Goal: Information Seeking & Learning: Learn about a topic

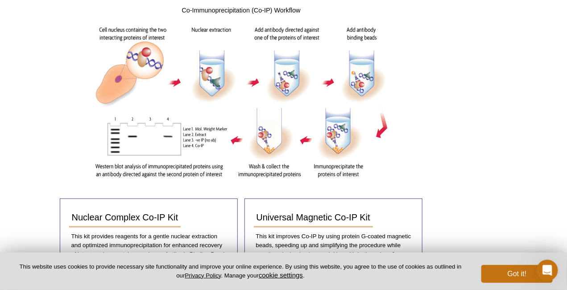
scroll to position [323, 0]
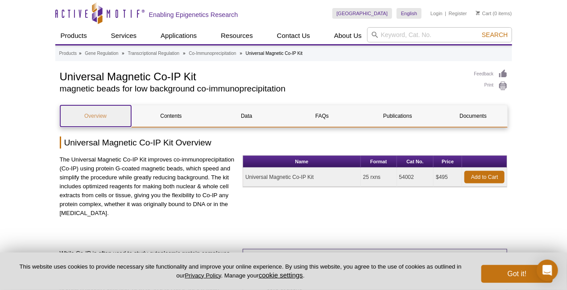
click at [110, 119] on link "Overview" at bounding box center [95, 115] width 71 height 21
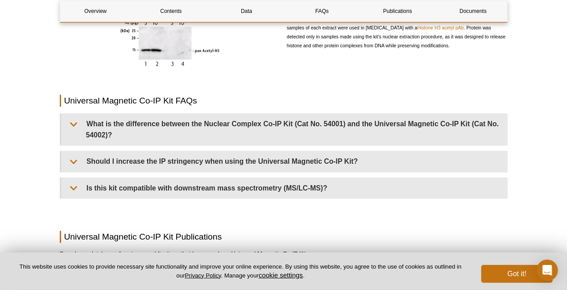
scroll to position [740, 0]
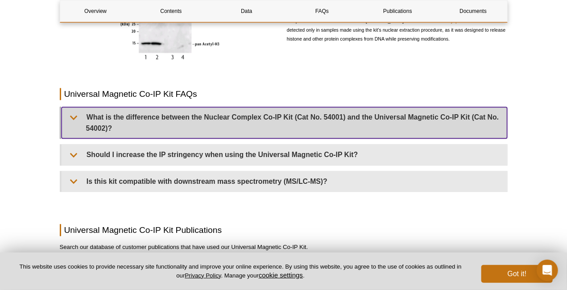
click at [134, 130] on summary "What is the difference between the Nuclear Complex Co-IP Kit (Cat No. 54001) an…" at bounding box center [284, 122] width 445 height 31
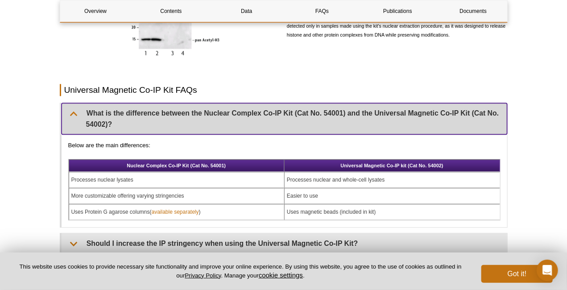
scroll to position [798, 0]
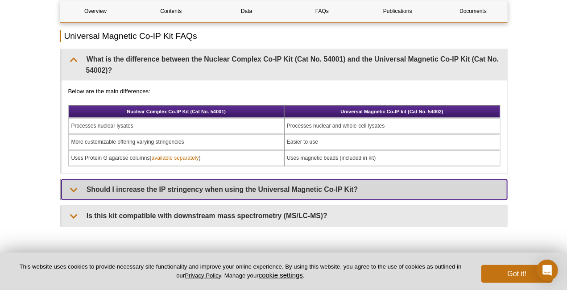
click at [230, 195] on summary "Should I increase the IP stringency when using the Universal Magnetic Co-IP Kit?" at bounding box center [284, 189] width 445 height 20
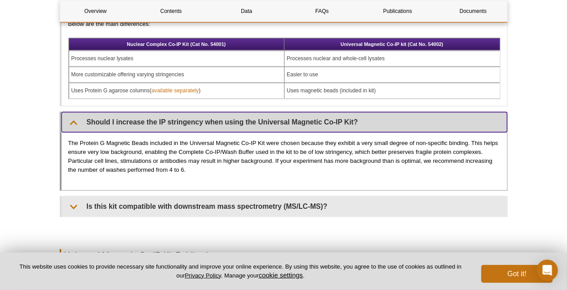
scroll to position [919, 0]
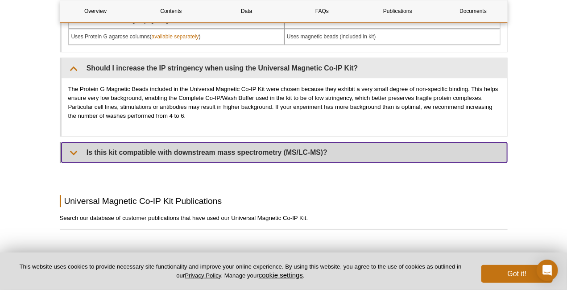
click at [228, 157] on summary "Is this kit compatible with downstream mass spectrometry (MS/LC-MS)?" at bounding box center [284, 152] width 445 height 20
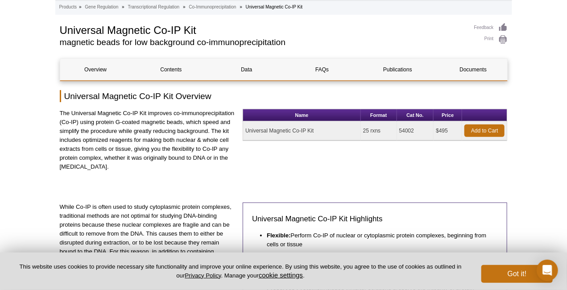
scroll to position [19, 0]
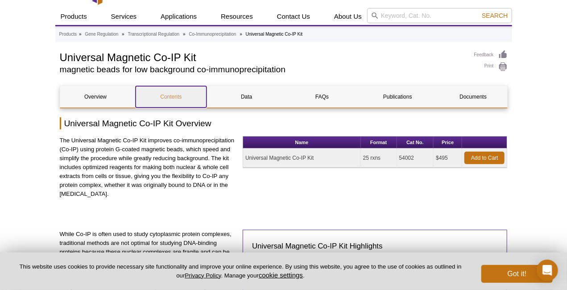
click at [180, 100] on link "Contents" at bounding box center [171, 96] width 71 height 21
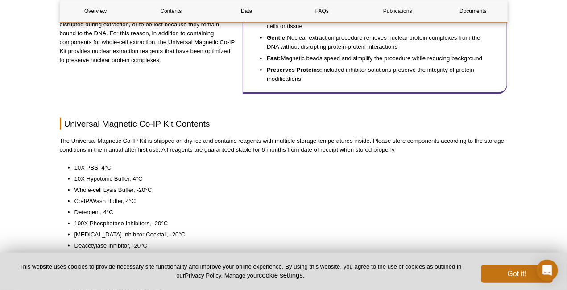
scroll to position [243, 0]
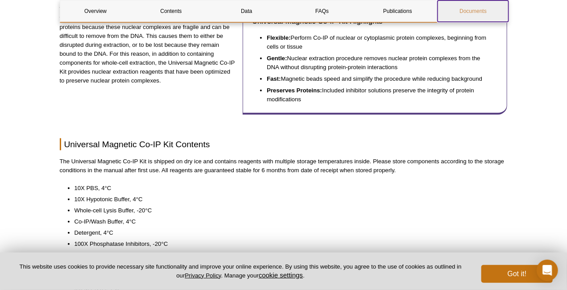
click at [481, 8] on link "Documents" at bounding box center [472, 10] width 71 height 21
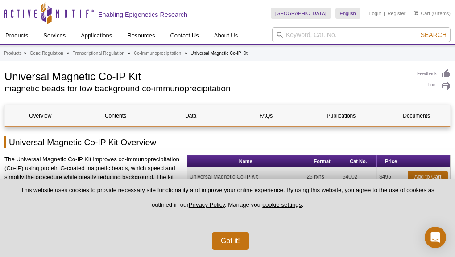
drag, startPoint x: 396, startPoint y: 178, endPoint x: 402, endPoint y: 178, distance: 6.2
click at [402, 178] on td "$495" at bounding box center [391, 177] width 29 height 19
click at [389, 179] on td "$495" at bounding box center [391, 177] width 29 height 19
